Goal: Information Seeking & Learning: Learn about a topic

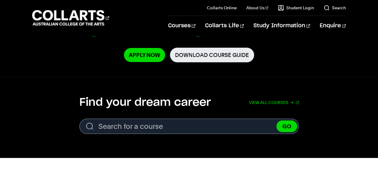
scroll to position [143, 0]
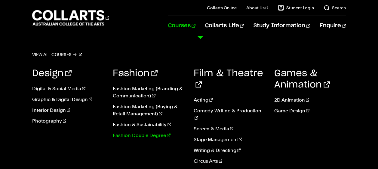
click at [154, 136] on link "Fashion Double Degree" at bounding box center [149, 135] width 72 height 7
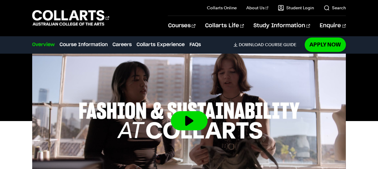
scroll to position [319, 0]
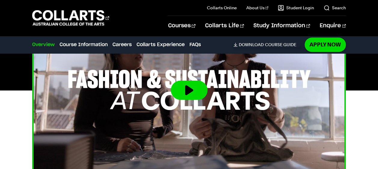
click at [200, 80] on img at bounding box center [189, 91] width 345 height 194
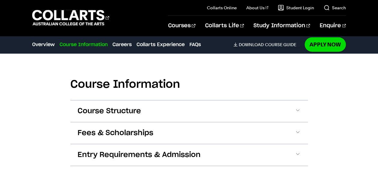
scroll to position [661, 0]
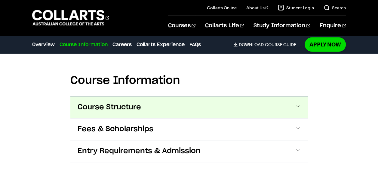
click at [210, 113] on button "Course Structure" at bounding box center [188, 108] width 237 height 22
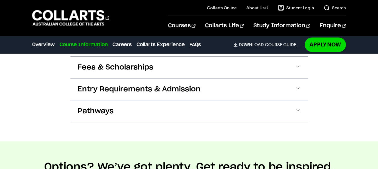
scroll to position [1319, 0]
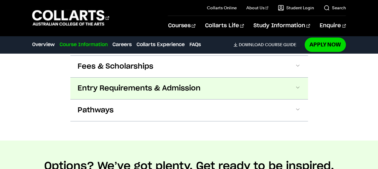
click at [189, 85] on span "Entry Requirements & Admission" at bounding box center [139, 89] width 123 height 10
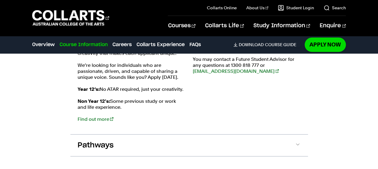
scroll to position [1404, 0]
click at [97, 116] on link "Find out more" at bounding box center [96, 119] width 36 height 6
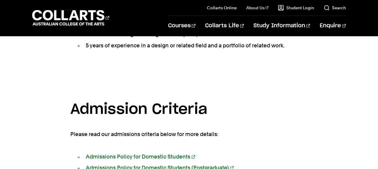
scroll to position [899, 0]
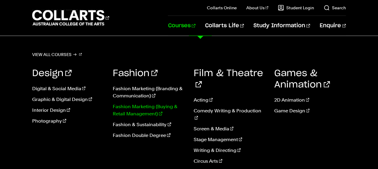
click at [143, 111] on link "Fashion Marketing (Buying & Retail Management)" at bounding box center [149, 110] width 72 height 14
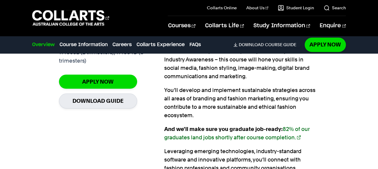
scroll to position [507, 0]
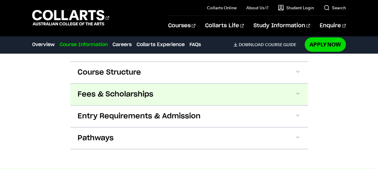
click at [195, 85] on button "Fees & Scholarships" at bounding box center [188, 95] width 237 height 22
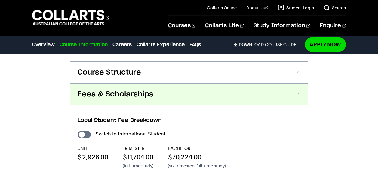
click at [195, 85] on button "Fees & Scholarships" at bounding box center [188, 95] width 237 height 22
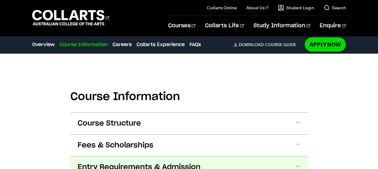
scroll to position [646, 0]
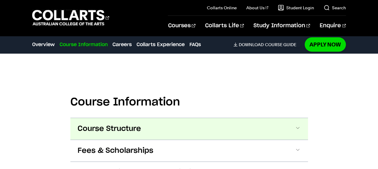
click at [148, 130] on button "Course Structure" at bounding box center [188, 129] width 237 height 22
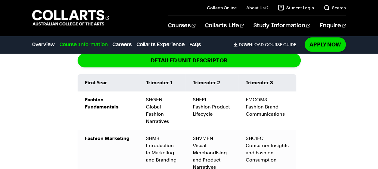
scroll to position [765, 0]
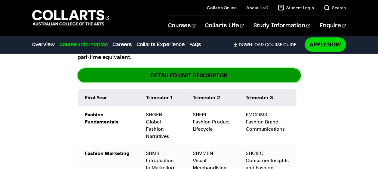
click at [179, 75] on link "DETAILED UNIT DESCRIPTOR" at bounding box center [189, 76] width 223 height 14
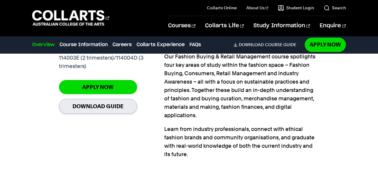
scroll to position [504, 0]
